Goal: Information Seeking & Learning: Learn about a topic

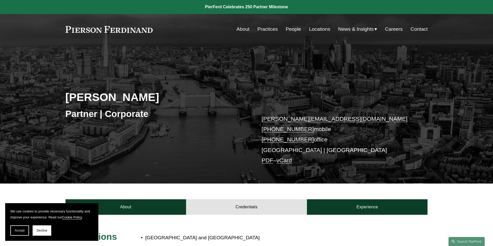
scroll to position [103, 0]
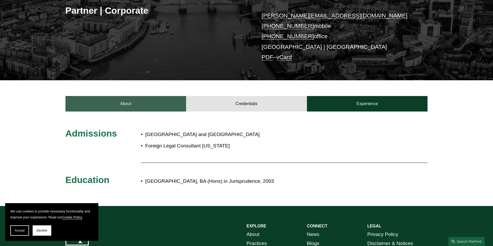
click at [147, 110] on link "About" at bounding box center [125, 104] width 121 height 16
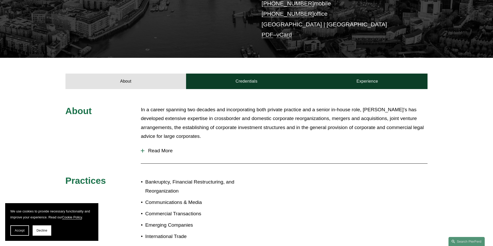
scroll to position [155, 0]
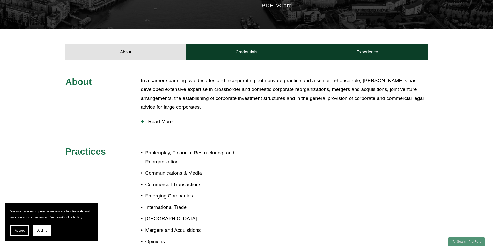
click at [162, 123] on span "Read More" at bounding box center [285, 122] width 283 height 6
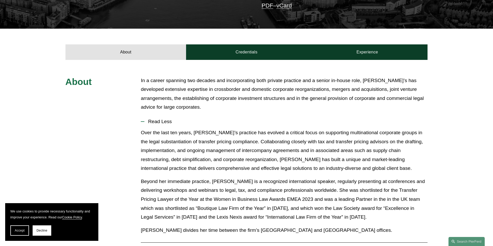
drag, startPoint x: 155, startPoint y: 123, endPoint x: 326, endPoint y: 155, distance: 174.0
click at [326, 155] on li "Read Less Over the last ten years, [PERSON_NAME]’s practice has evolved a criti…" at bounding box center [284, 177] width 287 height 124
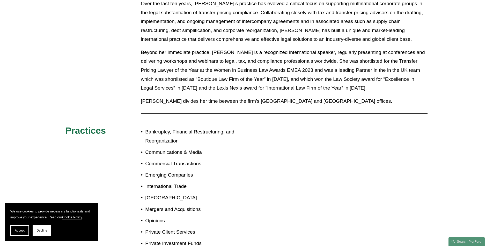
scroll to position [310, 0]
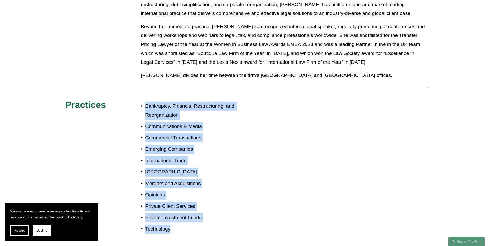
drag, startPoint x: 145, startPoint y: 105, endPoint x: 209, endPoint y: 226, distance: 137.0
click at [209, 226] on ul "Bankruptcy, Financial Restructuring, and Reorganization Communications & Media …" at bounding box center [194, 168] width 106 height 132
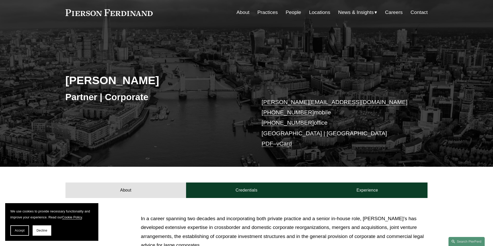
scroll to position [52, 0]
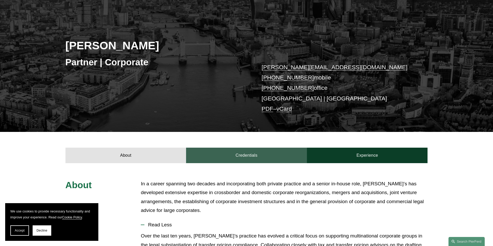
click at [253, 161] on link "Credentials" at bounding box center [246, 156] width 121 height 16
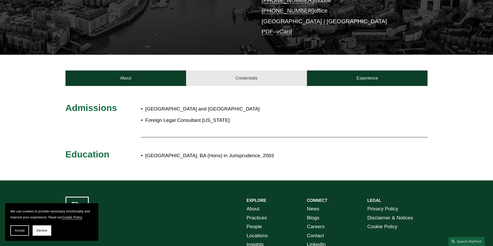
scroll to position [129, 0]
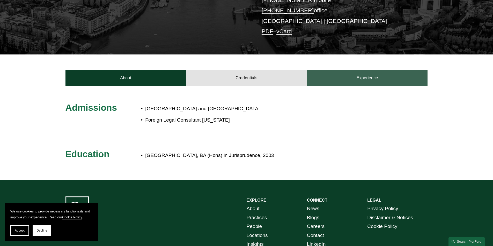
click at [341, 78] on link "Experience" at bounding box center [367, 78] width 121 height 16
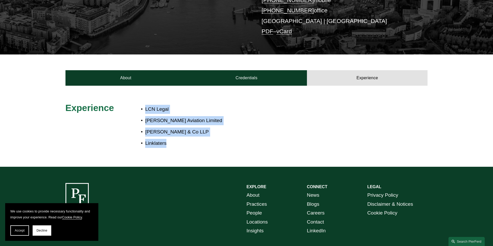
drag, startPoint x: 178, startPoint y: 149, endPoint x: 140, endPoint y: 110, distance: 54.3
click at [140, 110] on div "Experience LCN Legal [PERSON_NAME] Aviation Limited [PERSON_NAME] & Co LLP Link…" at bounding box center [246, 126] width 493 height 48
click at [231, 157] on div "Experience LCN Legal [PERSON_NAME] Aviation Limited [PERSON_NAME] & Co LLP Link…" at bounding box center [246, 126] width 493 height 81
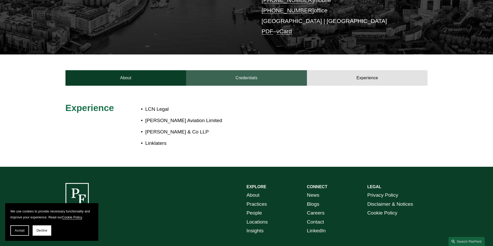
click at [244, 76] on link "Credentials" at bounding box center [246, 78] width 121 height 16
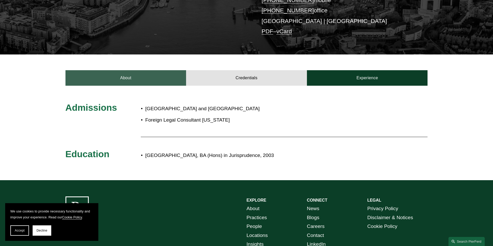
click at [117, 81] on link "About" at bounding box center [125, 78] width 121 height 16
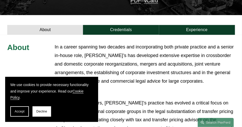
scroll to position [155, 0]
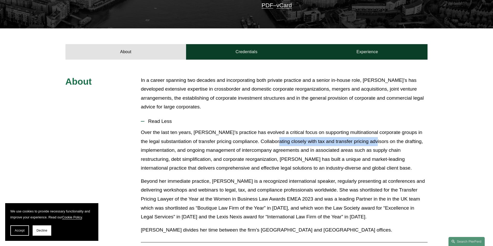
drag, startPoint x: 275, startPoint y: 143, endPoint x: 375, endPoint y: 141, distance: 100.3
click at [375, 141] on p "Over the last ten years, [PERSON_NAME]’s practice has evolved a critical focus …" at bounding box center [284, 150] width 287 height 45
click at [282, 146] on p "Over the last ten years, [PERSON_NAME]’s practice has evolved a critical focus …" at bounding box center [284, 150] width 287 height 45
click at [276, 142] on p "Over the last ten years, [PERSON_NAME]’s practice has evolved a critical focus …" at bounding box center [284, 150] width 287 height 45
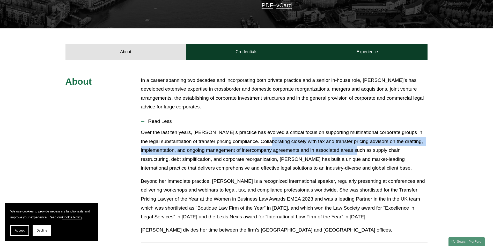
drag, startPoint x: 269, startPoint y: 143, endPoint x: 375, endPoint y: 151, distance: 106.3
click at [375, 151] on p "Over the last ten years, [PERSON_NAME]’s practice has evolved a critical focus …" at bounding box center [284, 150] width 287 height 45
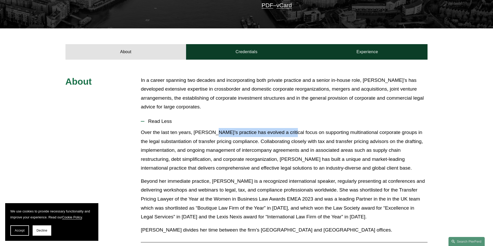
drag, startPoint x: 210, startPoint y: 133, endPoint x: 286, endPoint y: 133, distance: 75.5
click at [286, 133] on p "Over the last ten years, [PERSON_NAME]’s practice has evolved a critical focus …" at bounding box center [284, 150] width 287 height 45
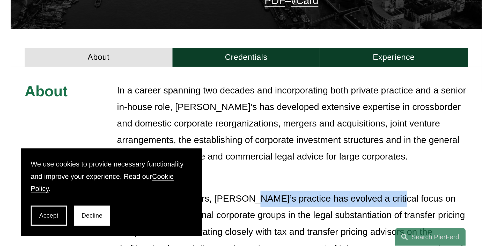
scroll to position [156, 0]
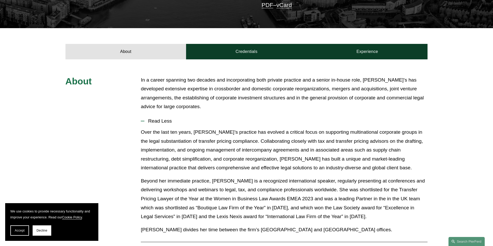
click at [279, 137] on p "Over the last ten years, [PERSON_NAME]’s practice has evolved a critical focus …" at bounding box center [284, 150] width 287 height 45
drag, startPoint x: 248, startPoint y: 144, endPoint x: 300, endPoint y: 143, distance: 52.0
click at [300, 143] on p "Over the last ten years, [PERSON_NAME]’s practice has evolved a critical focus …" at bounding box center [284, 150] width 287 height 45
click at [276, 145] on p "Over the last ten years, [PERSON_NAME]’s practice has evolved a critical focus …" at bounding box center [284, 150] width 287 height 45
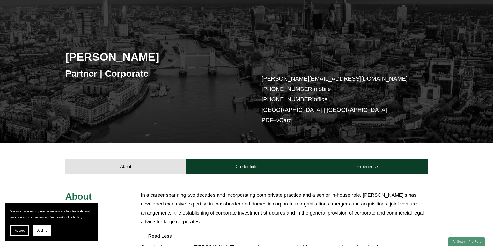
scroll to position [78, 0]
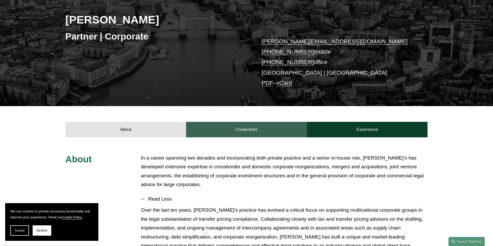
click at [261, 133] on link "Credentials" at bounding box center [246, 130] width 121 height 16
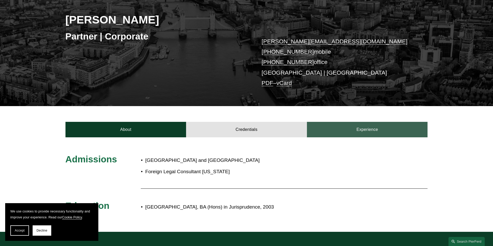
click at [357, 132] on link "Experience" at bounding box center [367, 130] width 121 height 16
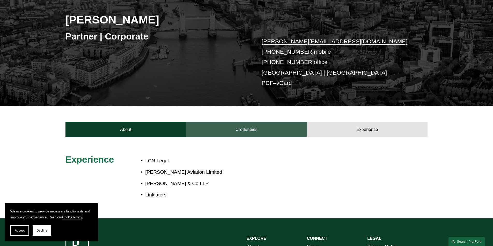
click at [288, 132] on link "Credentials" at bounding box center [246, 130] width 121 height 16
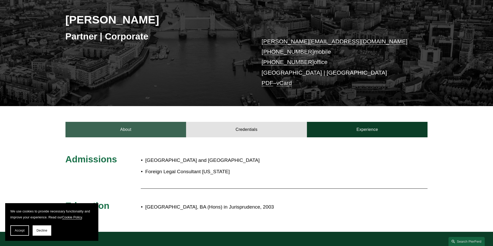
click at [168, 131] on link "About" at bounding box center [125, 130] width 121 height 16
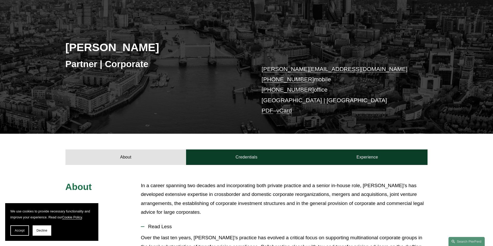
scroll to position [103, 0]
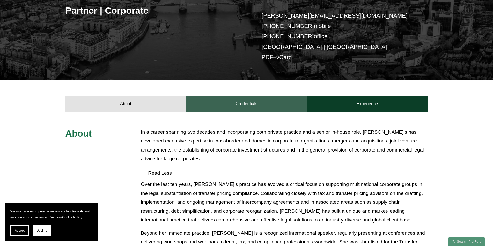
click at [238, 104] on link "Credentials" at bounding box center [246, 104] width 121 height 16
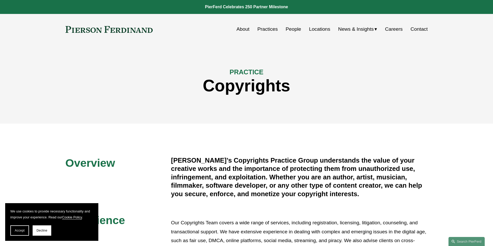
click at [265, 28] on link "Practices" at bounding box center [267, 29] width 20 height 10
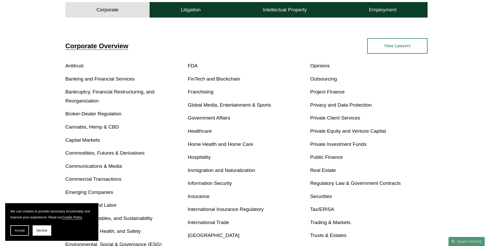
scroll to position [129, 0]
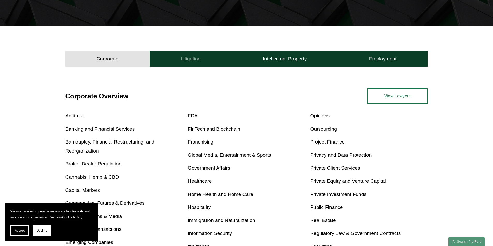
click at [189, 65] on button "Litigation" at bounding box center [190, 59] width 82 height 16
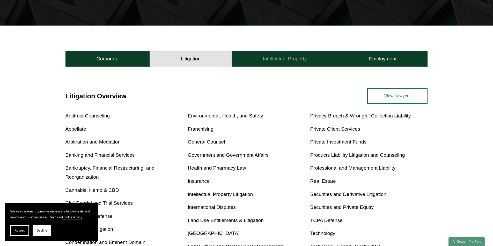
click at [316, 59] on button "Intellectual Property" at bounding box center [284, 59] width 106 height 16
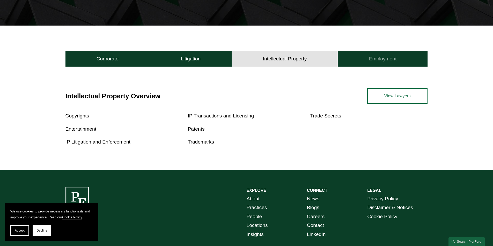
click at [394, 59] on h4 "Employment" at bounding box center [383, 59] width 28 height 6
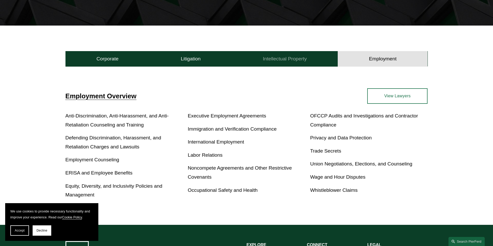
click at [315, 57] on button "Intellectual Property" at bounding box center [284, 59] width 106 height 16
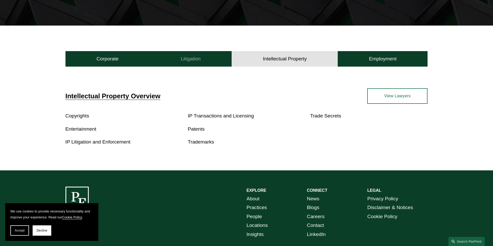
click at [198, 54] on button "Litigation" at bounding box center [190, 59] width 82 height 16
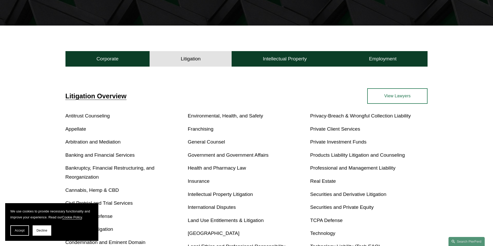
scroll to position [0, 0]
